Goal: Information Seeking & Learning: Obtain resource

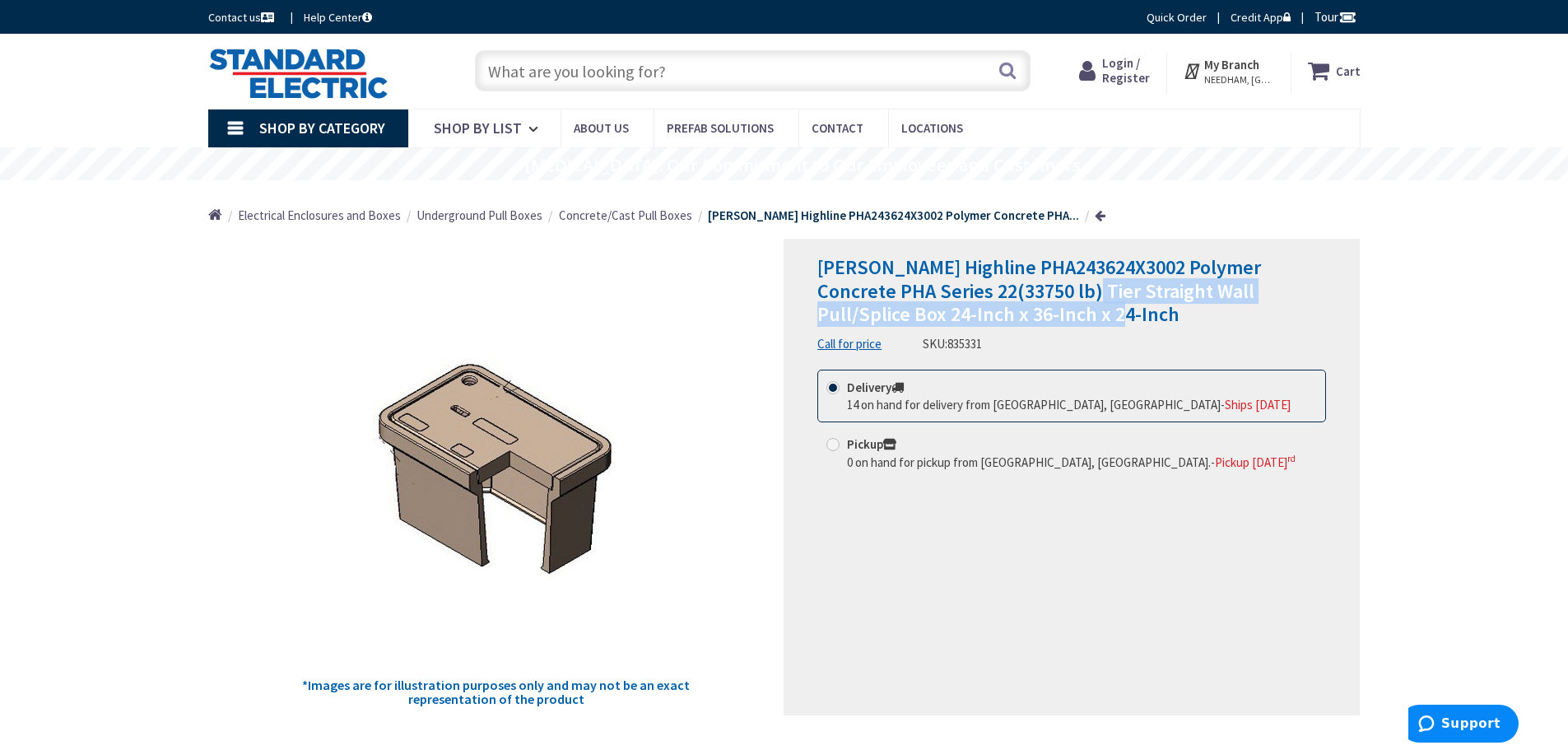
drag, startPoint x: 1029, startPoint y: 294, endPoint x: 1294, endPoint y: 318, distance: 266.1
click at [1294, 318] on h1 "[PERSON_NAME] Highline PHA243624X3002 Polymer Concrete PHA Series 22(33750 lb) …" at bounding box center [1072, 291] width 509 height 71
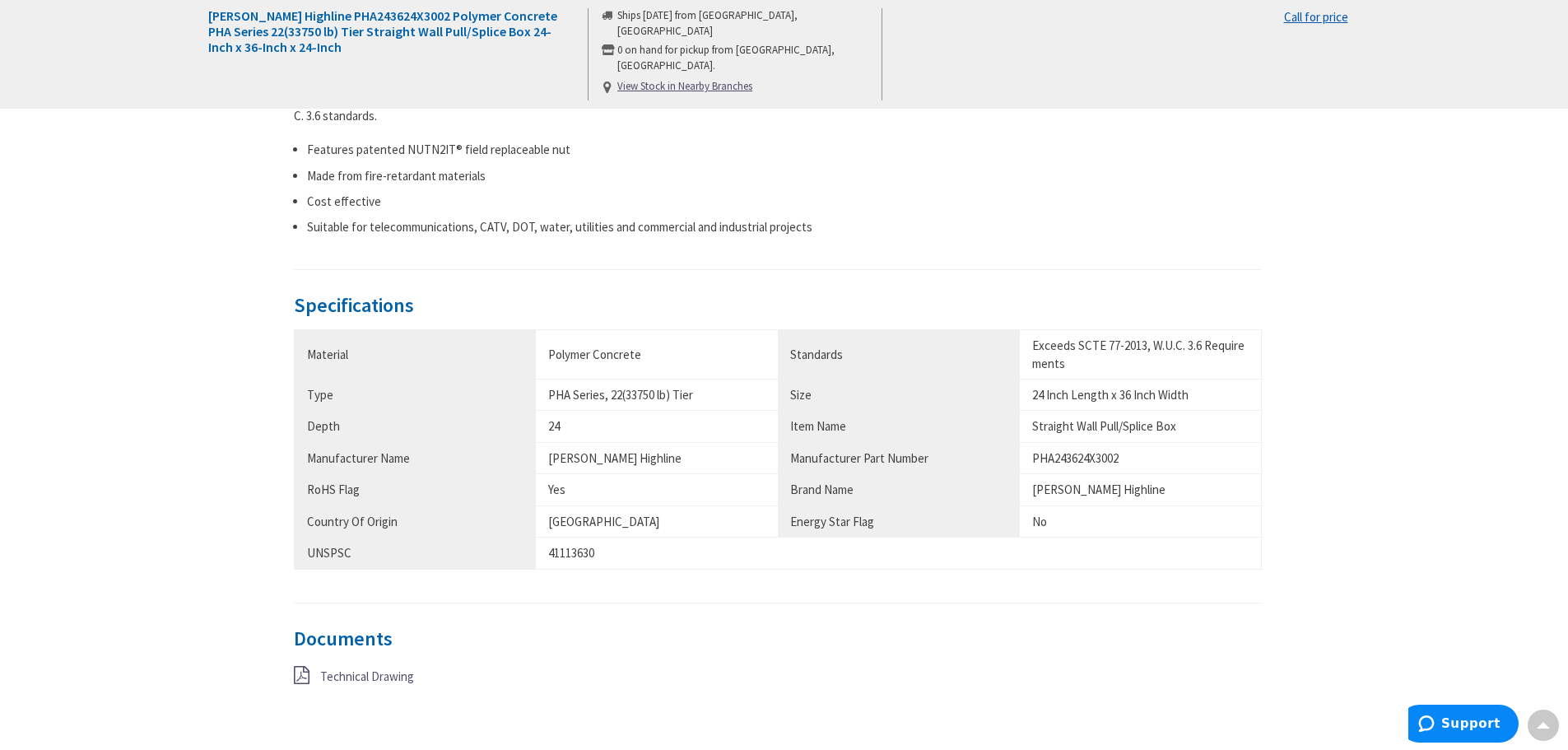
scroll to position [740, 0]
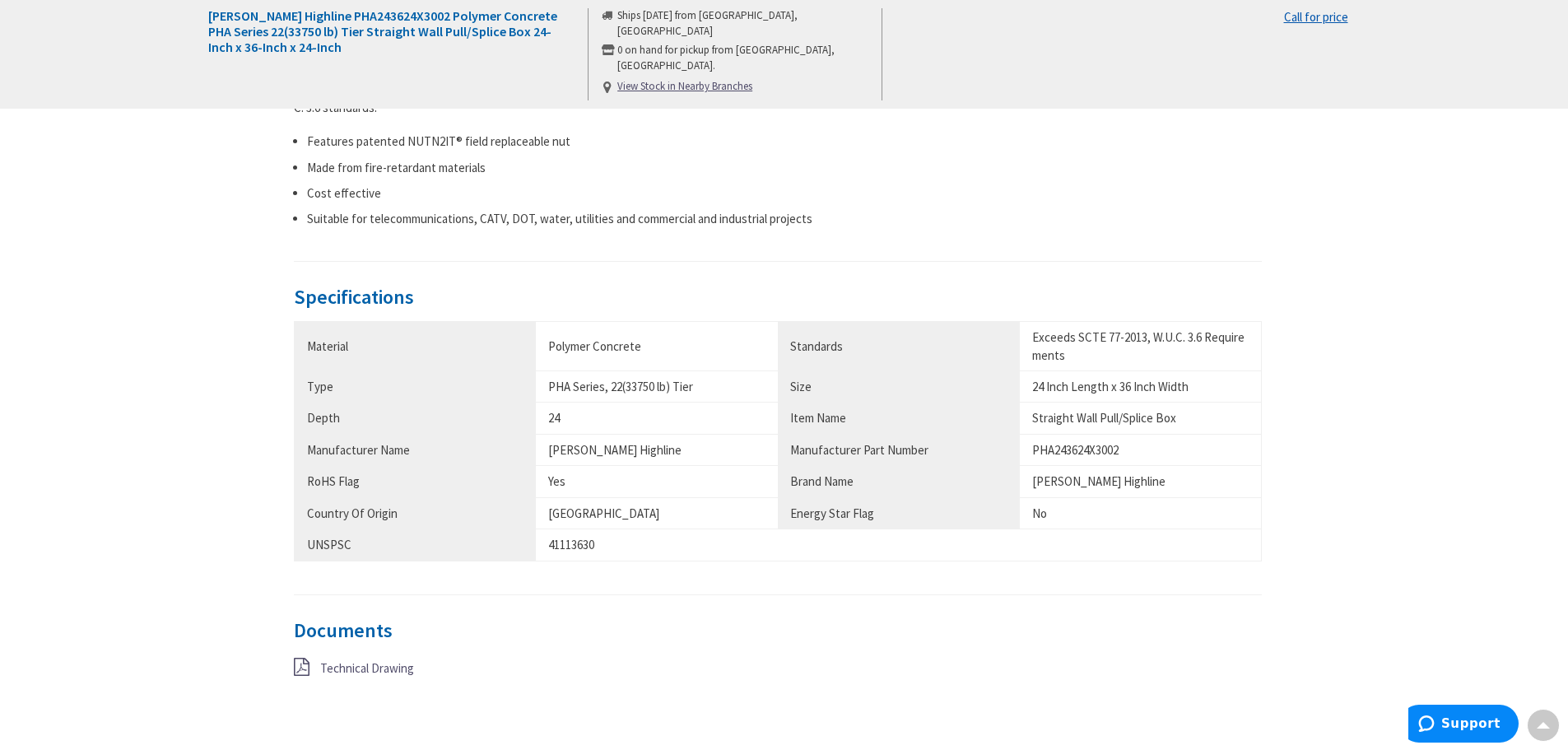
click at [366, 670] on span "Technical Drawing" at bounding box center [367, 668] width 94 height 16
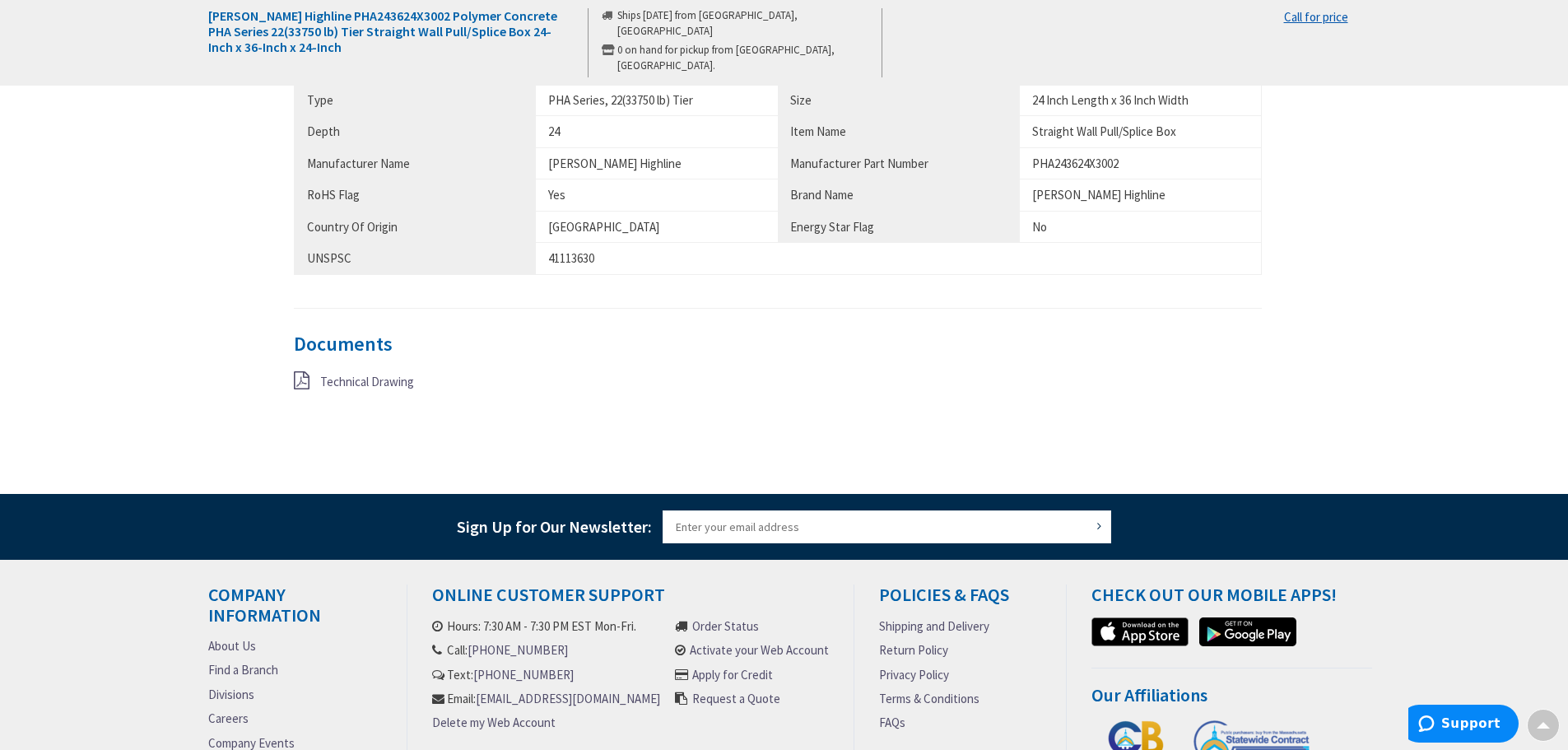
scroll to position [1230, 0]
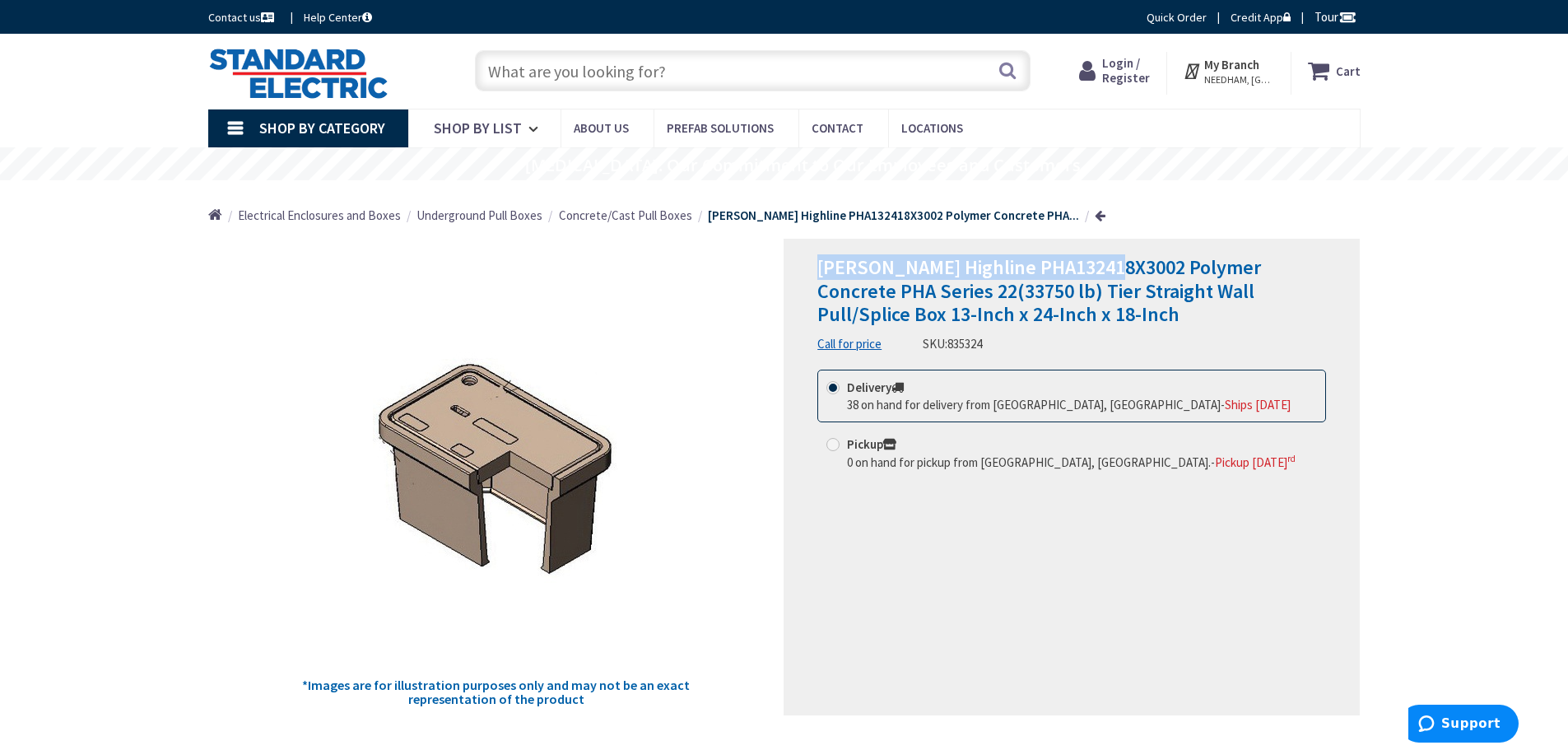
drag, startPoint x: 819, startPoint y: 264, endPoint x: 1117, endPoint y: 274, distance: 298.2
click at [1117, 274] on span "MacLean Highline PHA132418X3002 Polymer Concrete PHA Series 22(33750 lb) Tier S…" at bounding box center [1039, 290] width 443 height 73
copy span "MacLean Highline PHA132418X3002"
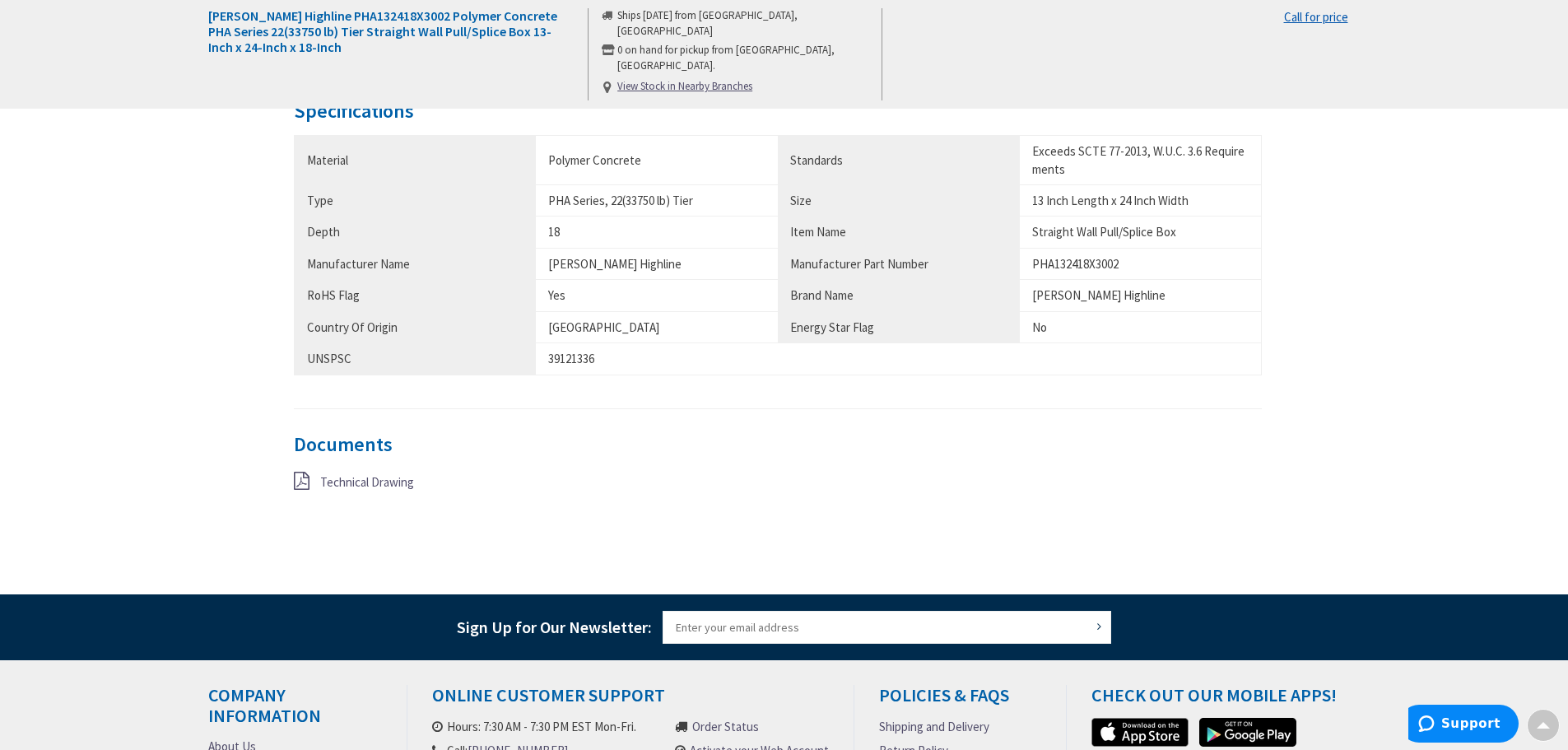
scroll to position [988, 0]
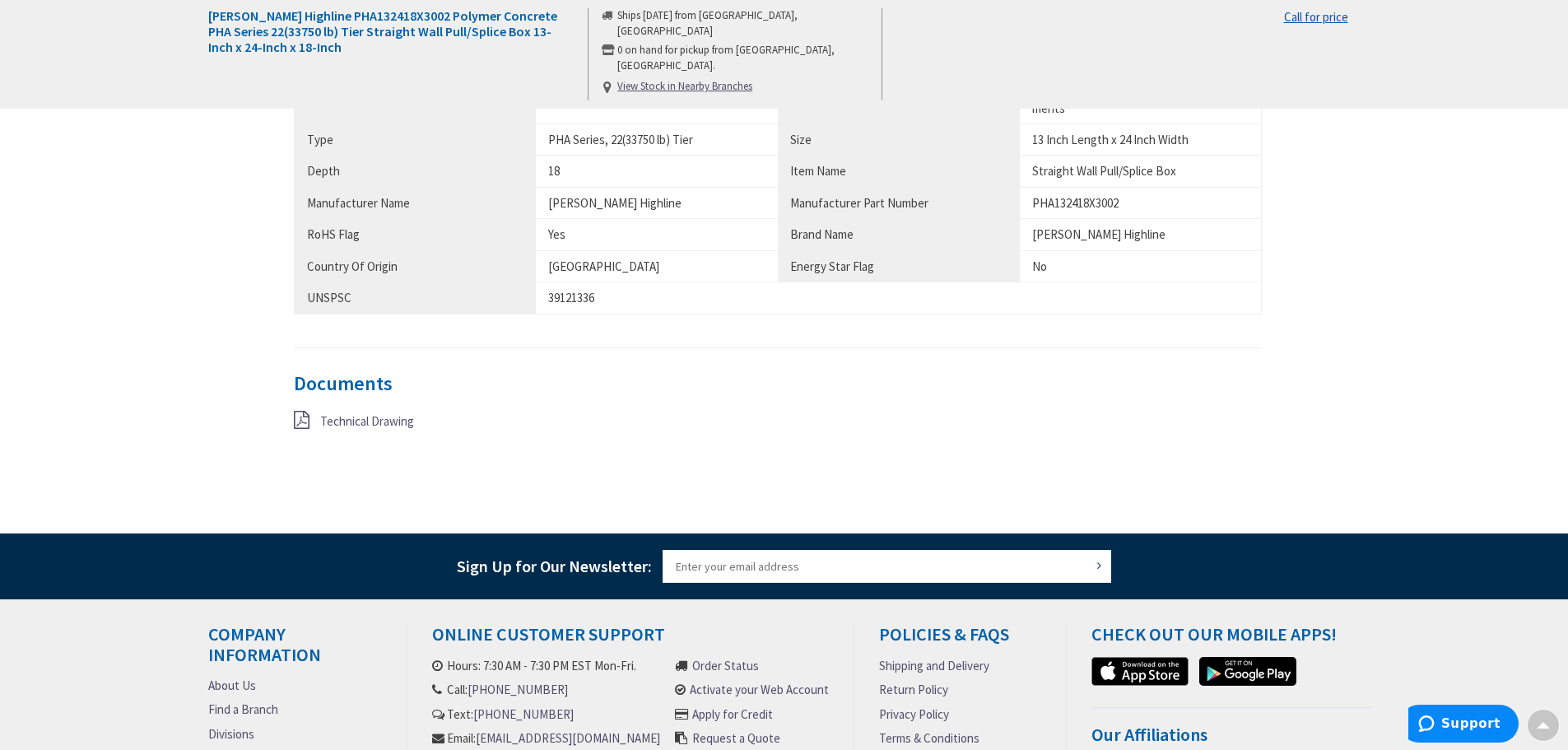
click at [399, 419] on span "Technical Drawing" at bounding box center [367, 421] width 94 height 16
